Goal: Book appointment/travel/reservation

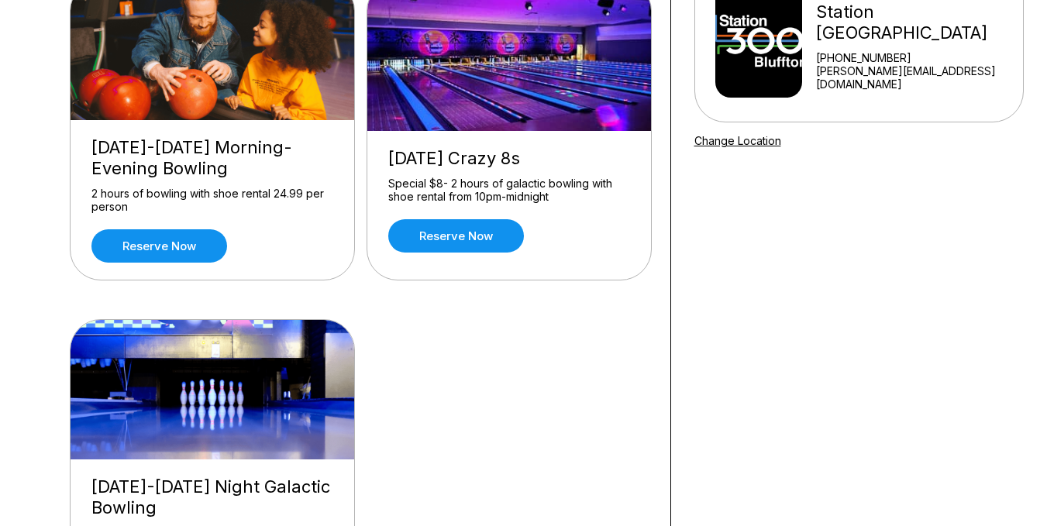
scroll to position [191, 0]
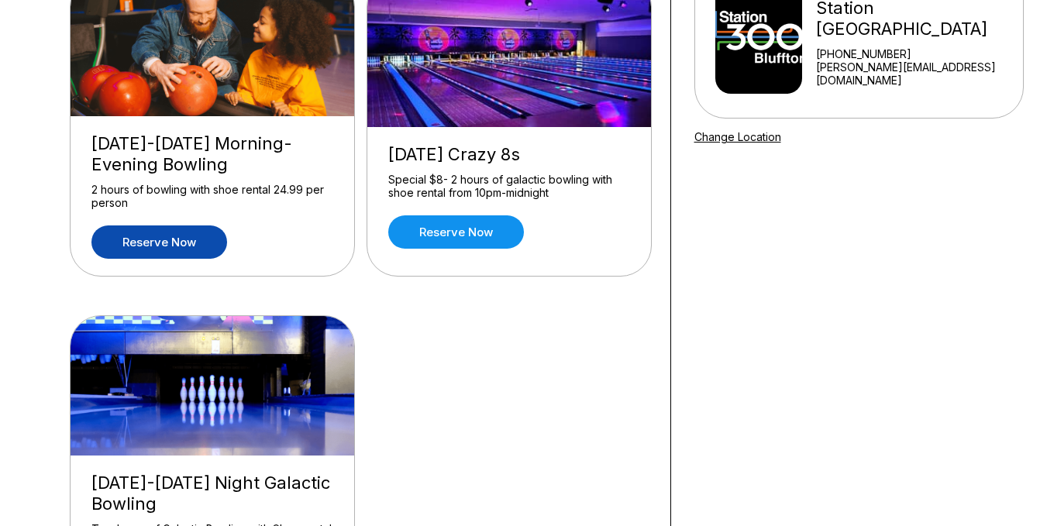
click at [126, 250] on link "Reserve now" at bounding box center [159, 241] width 136 height 33
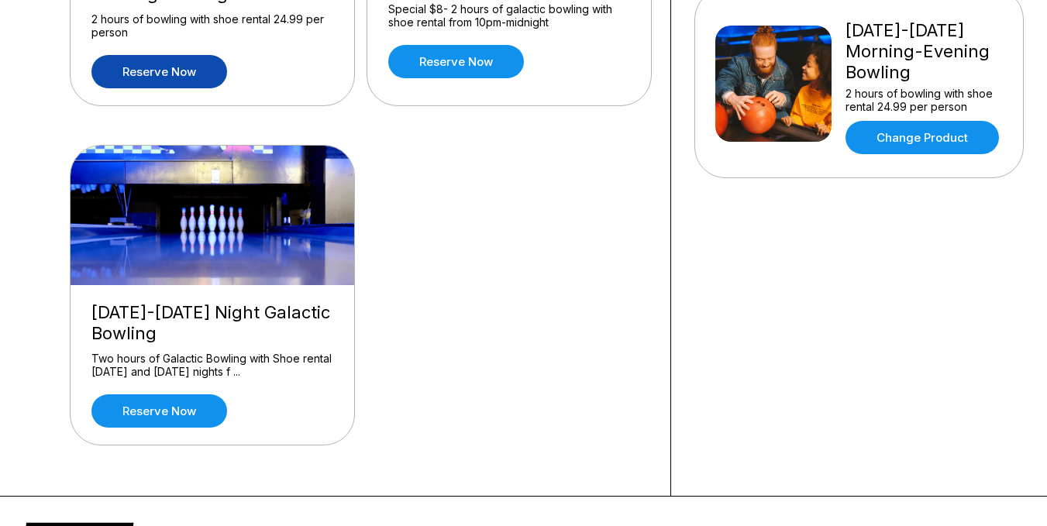
scroll to position [366, 0]
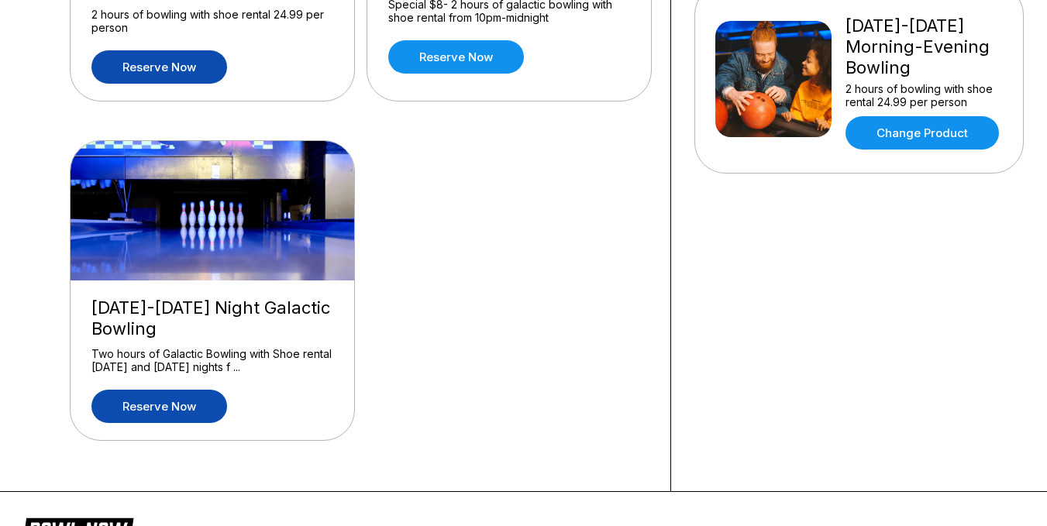
click at [170, 423] on link "Reserve now" at bounding box center [159, 406] width 136 height 33
